Goal: Book appointment/travel/reservation

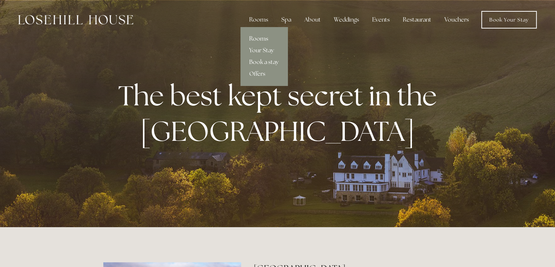
click at [261, 37] on link "Rooms" at bounding box center [264, 39] width 47 height 12
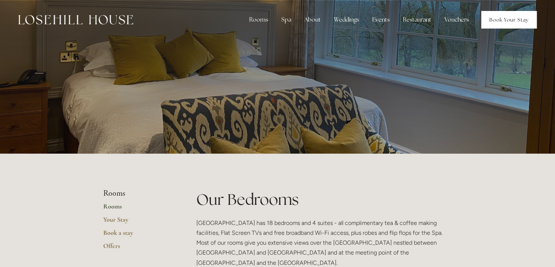
click at [498, 19] on link "Book Your Stay" at bounding box center [509, 20] width 55 height 18
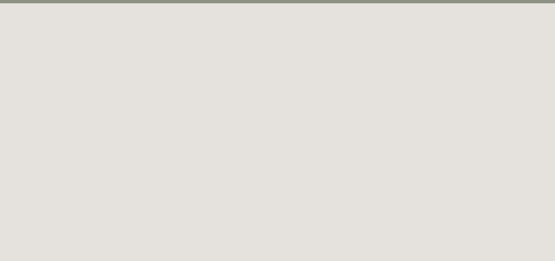
scroll to position [39, 0]
